Goal: Information Seeking & Learning: Get advice/opinions

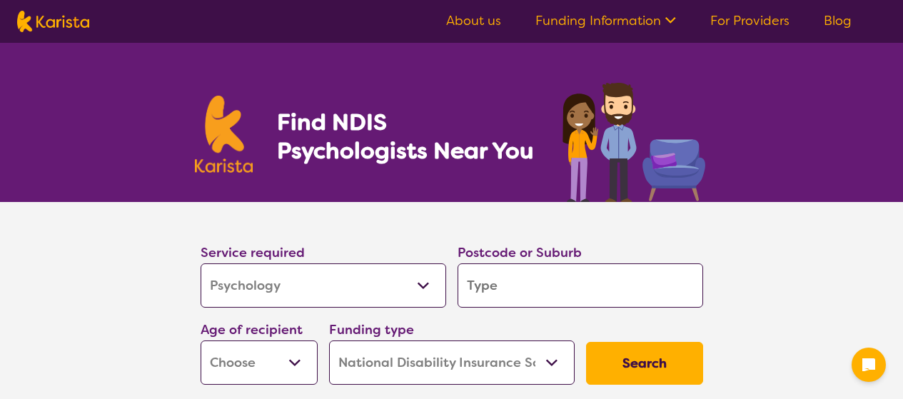
select select "Psychology"
select select "NDIS"
select select "Psychology"
select select "NDIS"
click at [562, 277] on input "search" at bounding box center [579, 285] width 245 height 44
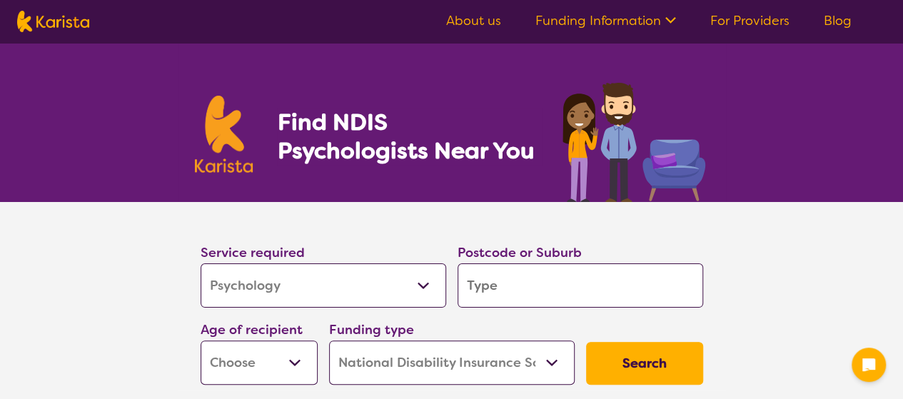
type input "3"
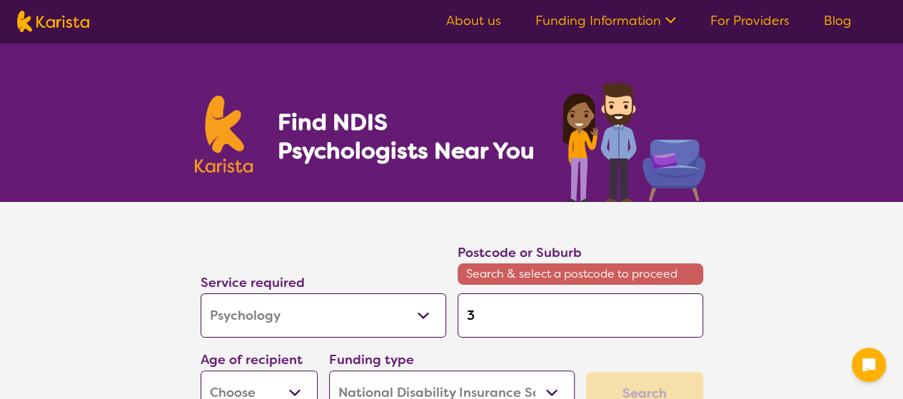
type input "31"
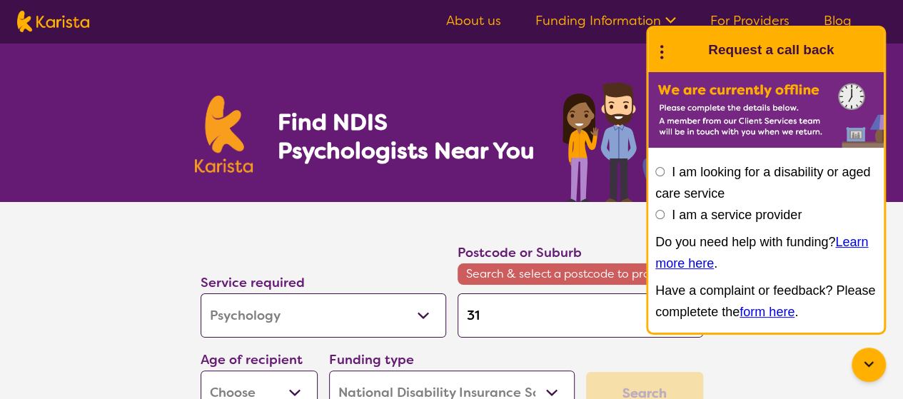
type input "312"
type input "3125"
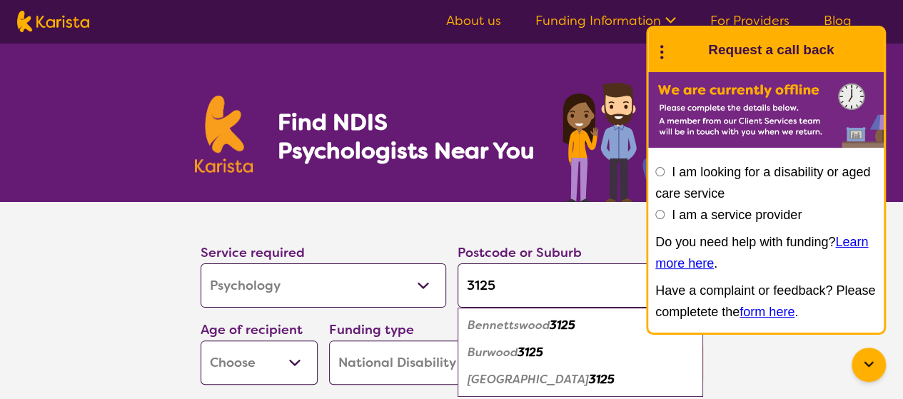
type input "3125"
click at [499, 355] on em "Burwood" at bounding box center [492, 352] width 50 height 15
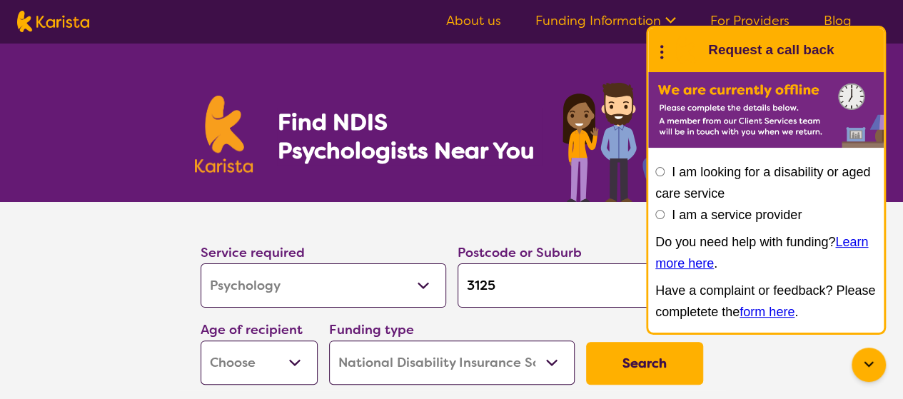
click at [278, 372] on select "Early Childhood - 0 to 9 Child - 10 to 11 Adolescent - 12 to 17 Adult - 18 to 6…" at bounding box center [258, 362] width 117 height 44
select select "AS"
click at [200, 340] on select "Early Childhood - 0 to 9 Child - 10 to 11 Adolescent - 12 to 17 Adult - 18 to 6…" at bounding box center [258, 362] width 117 height 44
select select "AS"
click at [543, 365] on select "Home Care Package (HCP) National Disability Insurance Scheme (NDIS) I don't know" at bounding box center [451, 362] width 245 height 44
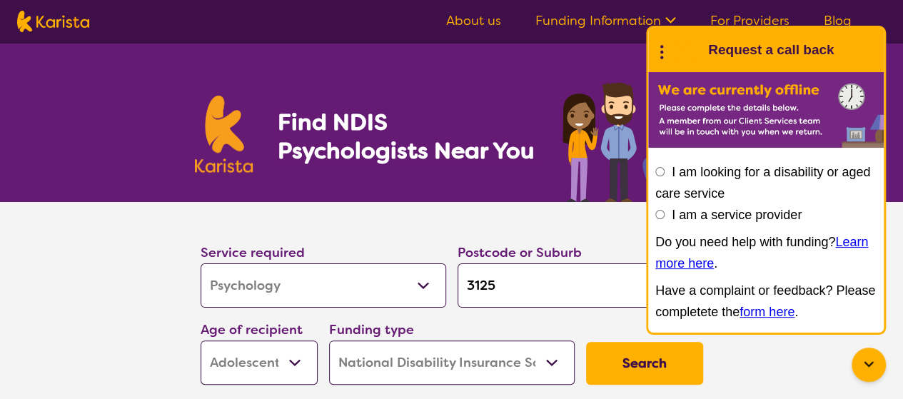
select select "i-don-t-know"
click at [329, 340] on select "Home Care Package (HCP) National Disability Insurance Scheme (NDIS) I don't know" at bounding box center [451, 362] width 245 height 44
select select "i-don-t-know"
click at [660, 372] on button "Search" at bounding box center [644, 363] width 117 height 43
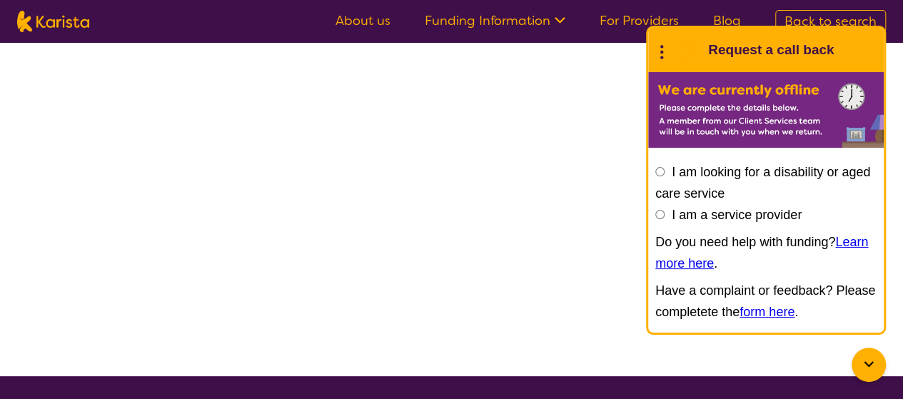
select select "Psychology"
select select "AS"
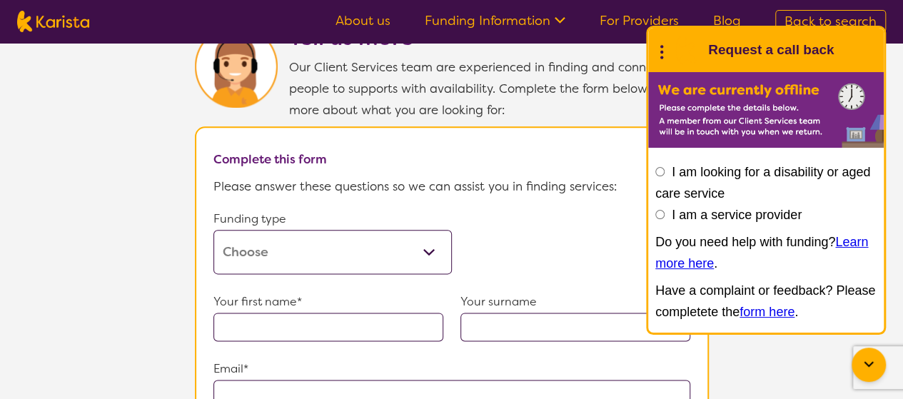
scroll to position [792, 0]
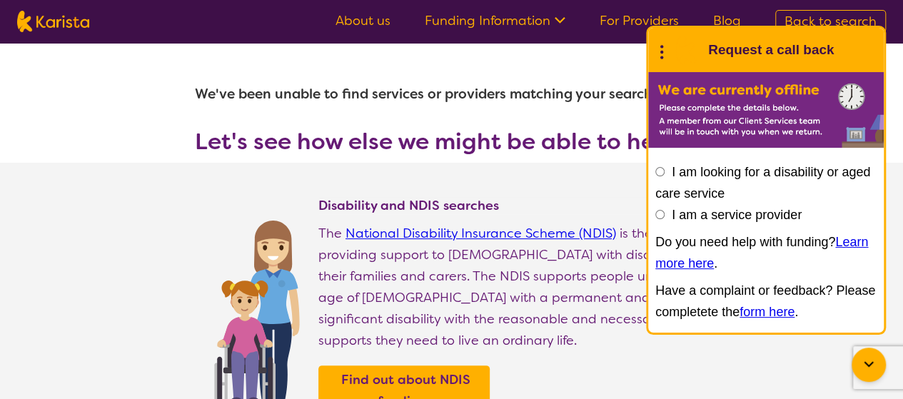
select select "Psychology"
select select "AS"
select select "NDIS"
select select "Psychology"
select select "AS"
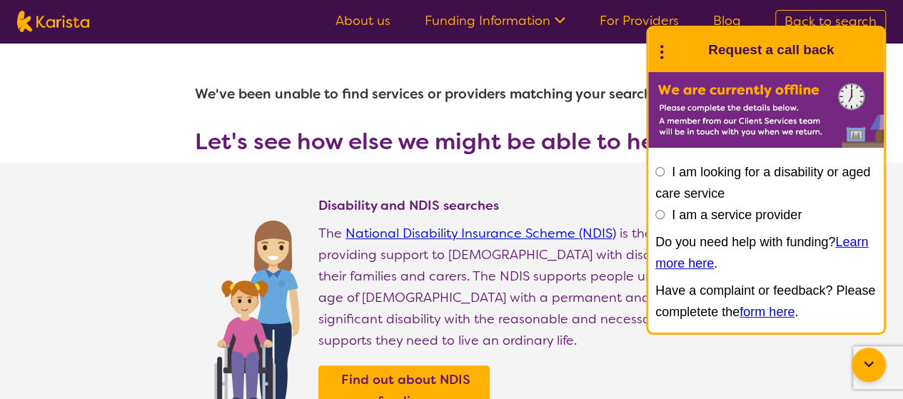
select select "NDIS"
